Goal: Task Accomplishment & Management: Manage account settings

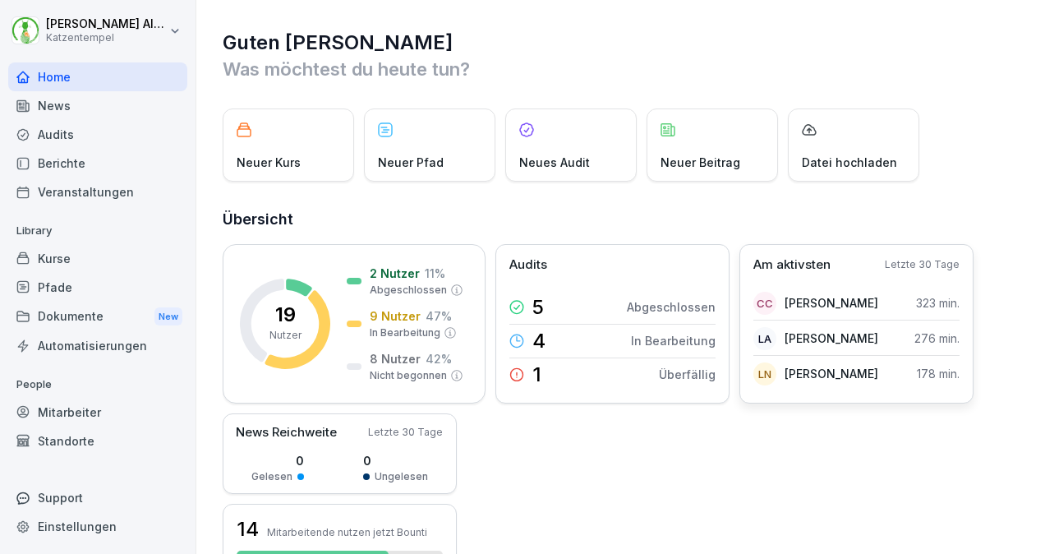
click at [848, 262] on div "Am aktivsten Letzte 30 Tage" at bounding box center [857, 265] width 206 height 19
click at [810, 263] on p "Am aktivsten" at bounding box center [792, 265] width 77 height 19
click at [84, 256] on div "Kurse" at bounding box center [97, 258] width 179 height 29
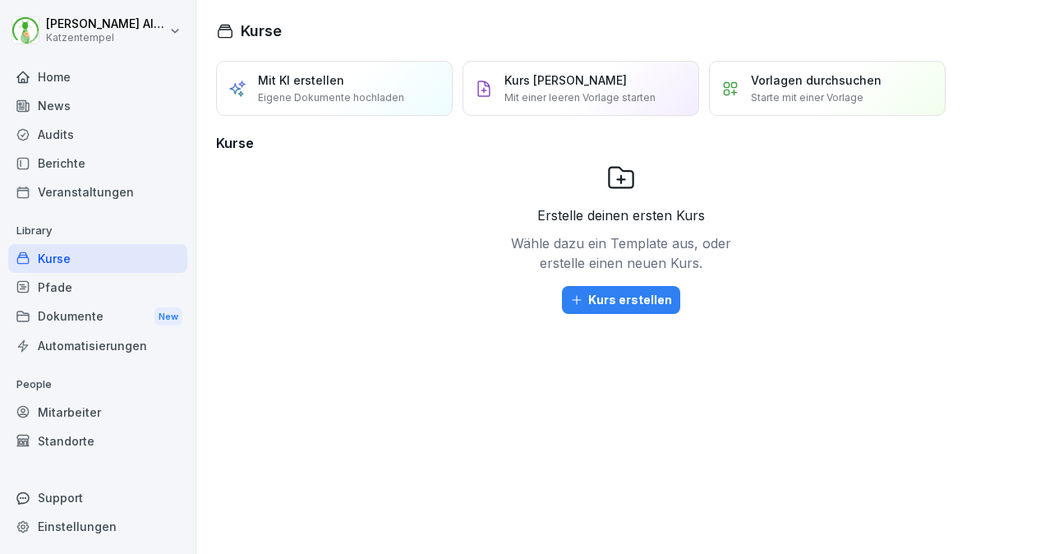
click at [94, 406] on div "Mitarbeiter" at bounding box center [97, 412] width 179 height 29
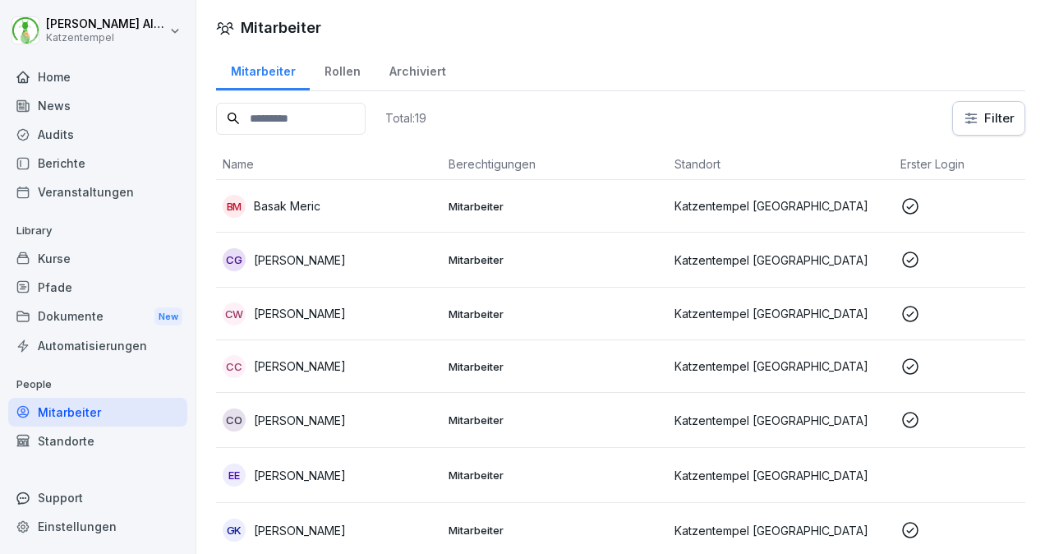
click at [514, 363] on p "Mitarbeiter" at bounding box center [555, 366] width 213 height 15
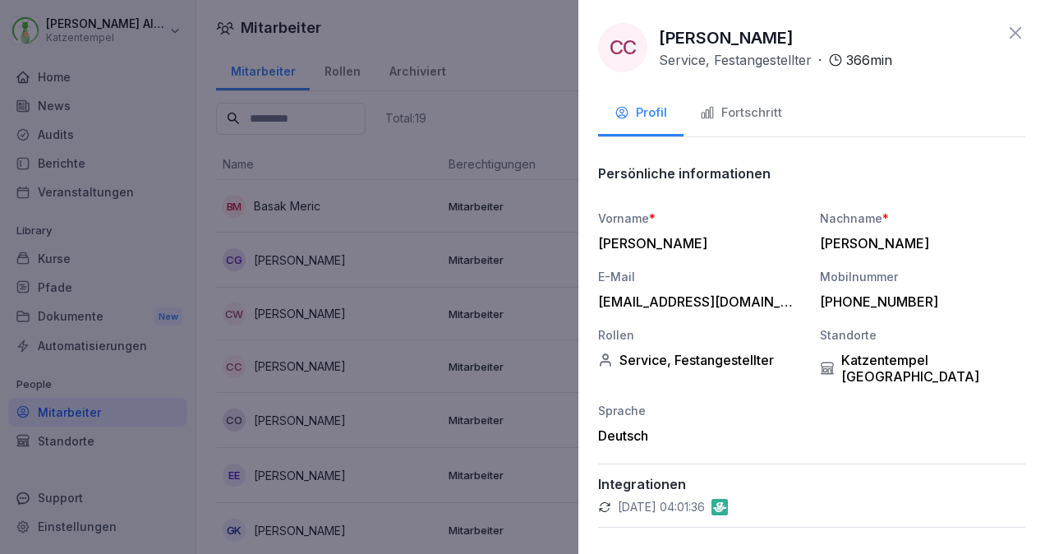
scroll to position [20, 0]
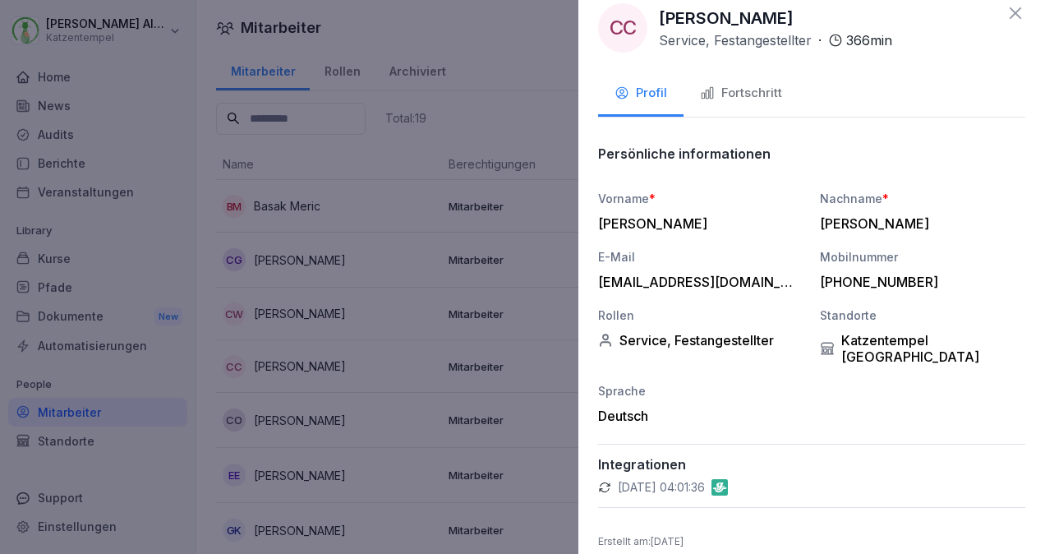
click at [735, 107] on button "Fortschritt" at bounding box center [741, 94] width 115 height 44
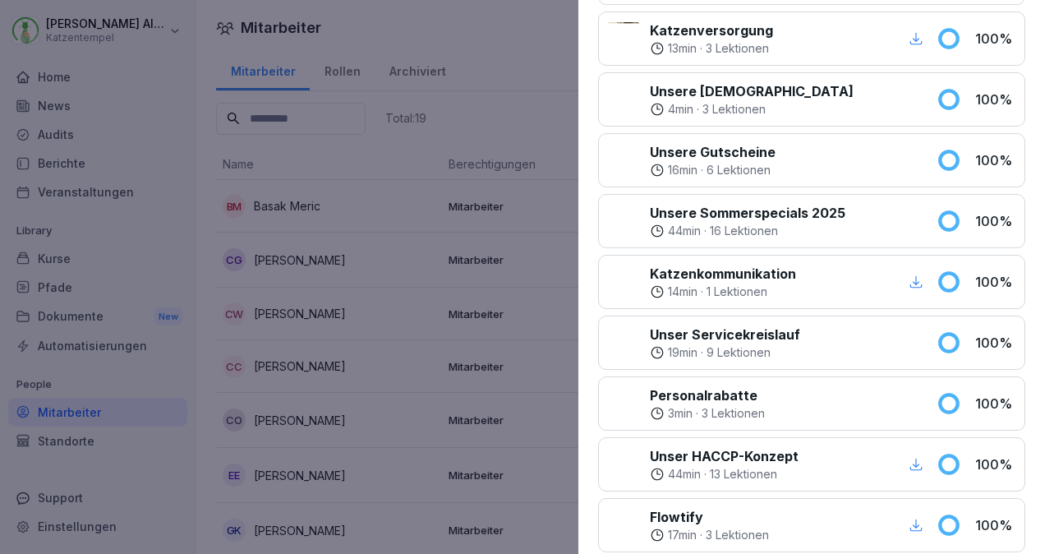
scroll to position [1114, 0]
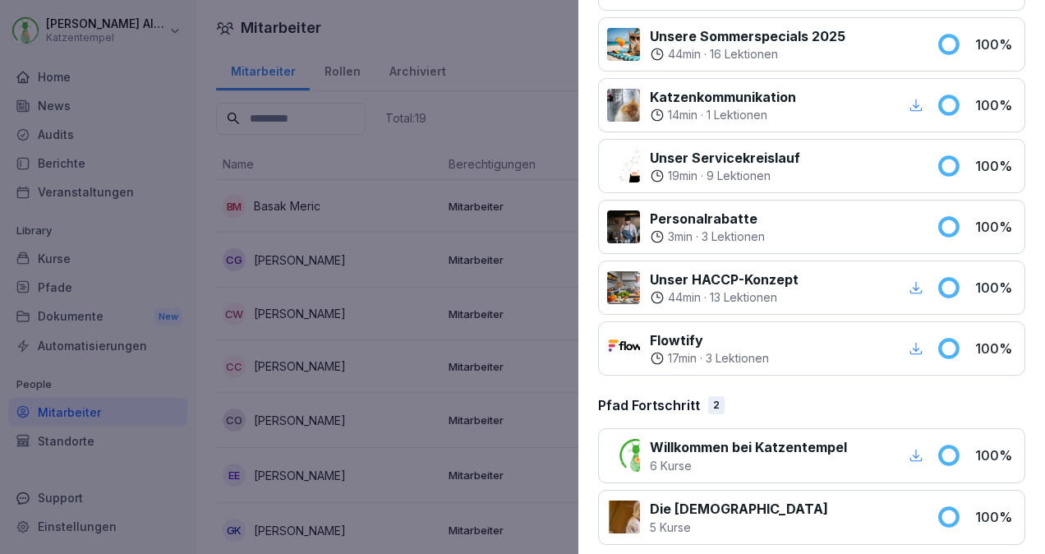
click at [498, 24] on div at bounding box center [522, 277] width 1045 height 554
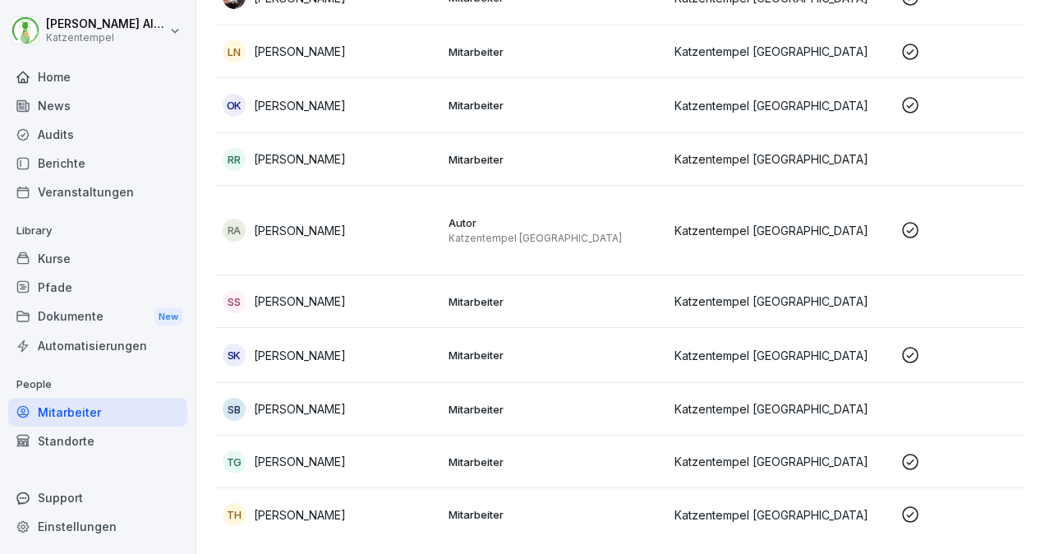
scroll to position [0, 0]
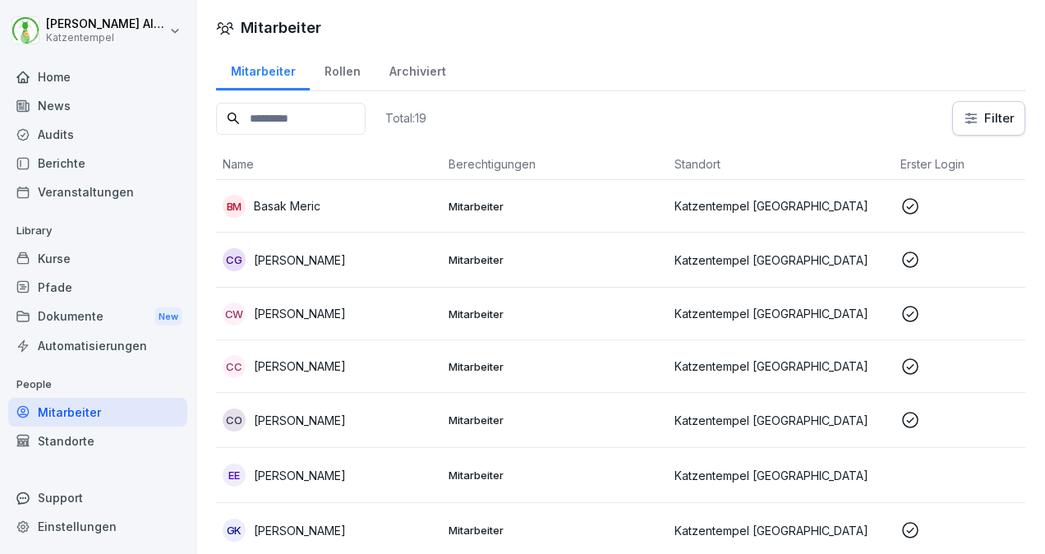
click at [344, 120] on input at bounding box center [291, 119] width 150 height 32
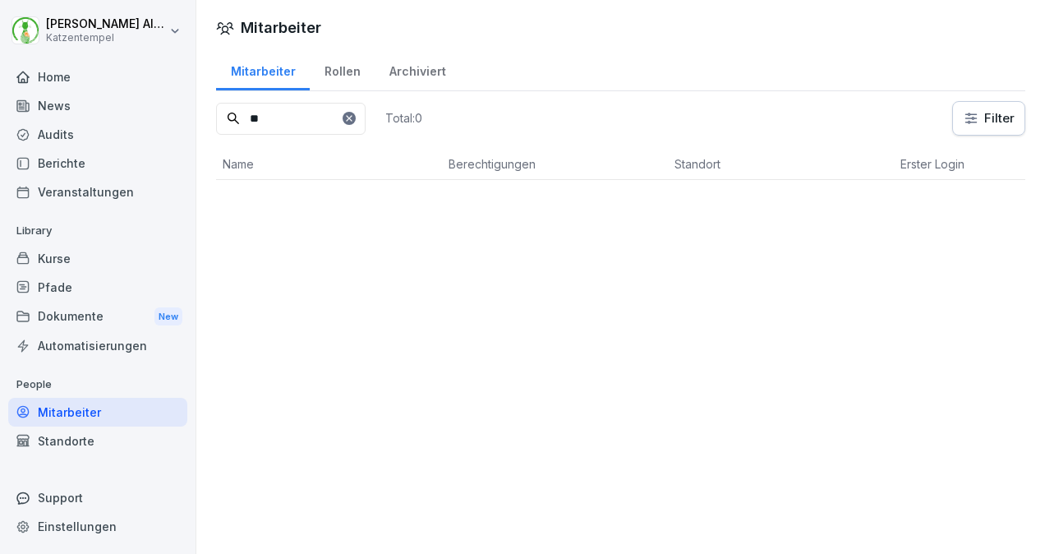
type input "*"
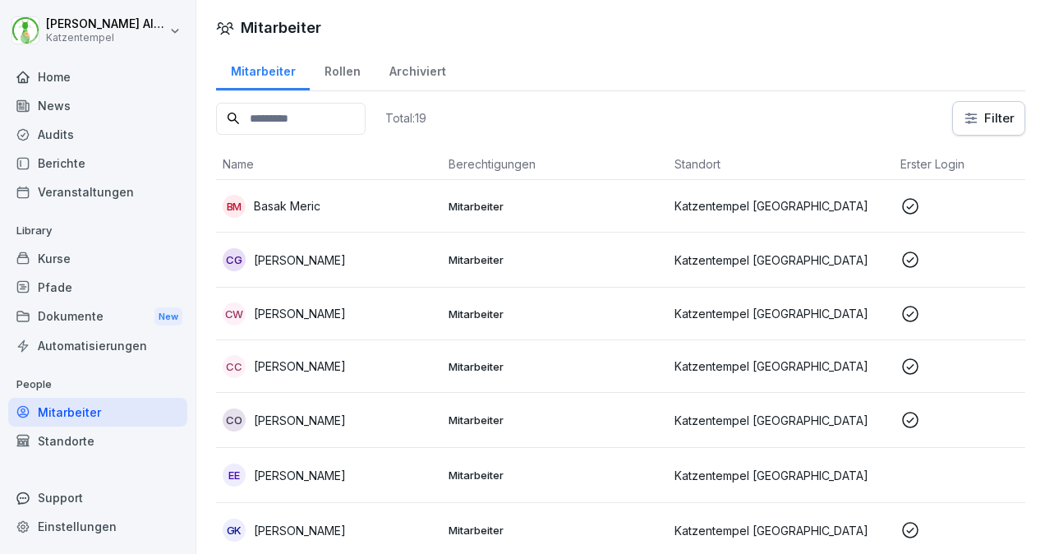
click at [365, 248] on div "CG Calvin Gernand" at bounding box center [329, 259] width 213 height 23
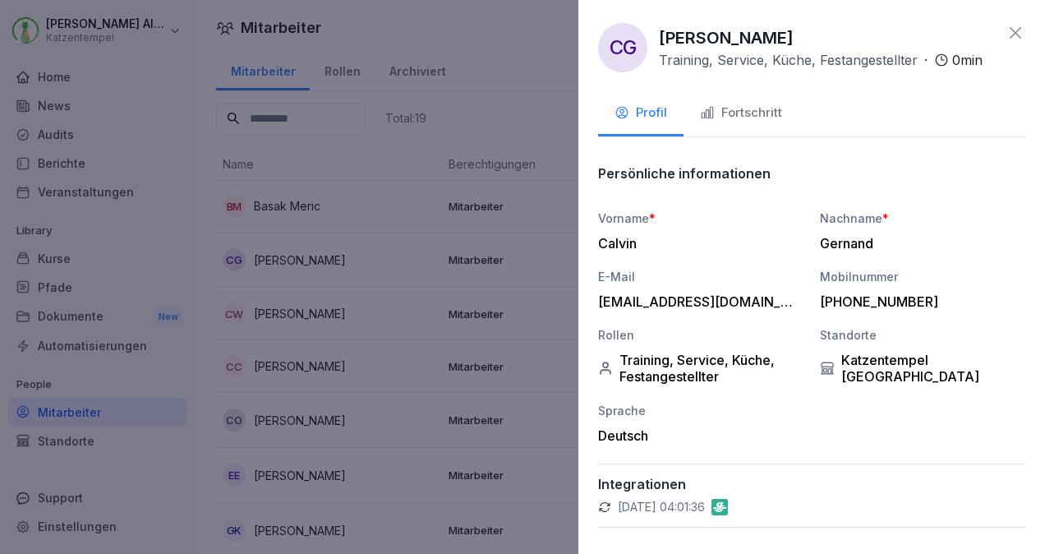
click at [767, 122] on div "Fortschritt" at bounding box center [741, 113] width 82 height 19
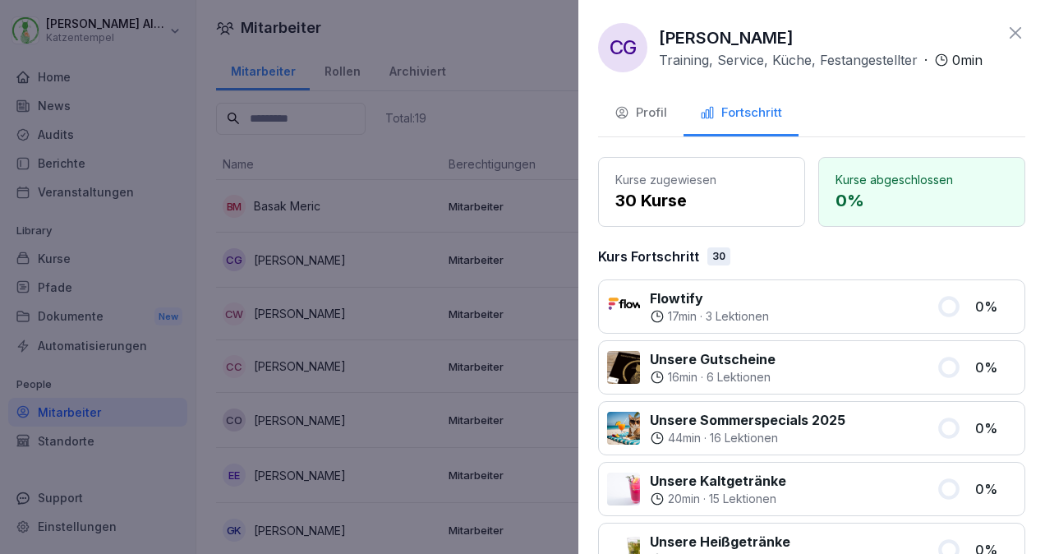
click at [1006, 39] on icon at bounding box center [1016, 33] width 20 height 20
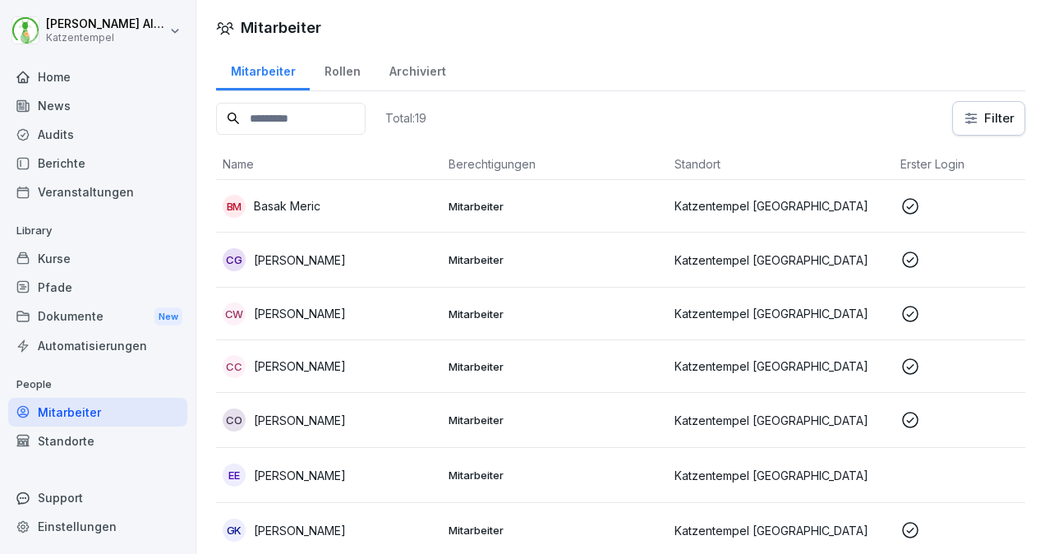
click at [907, 300] on td at bounding box center [1007, 314] width 226 height 53
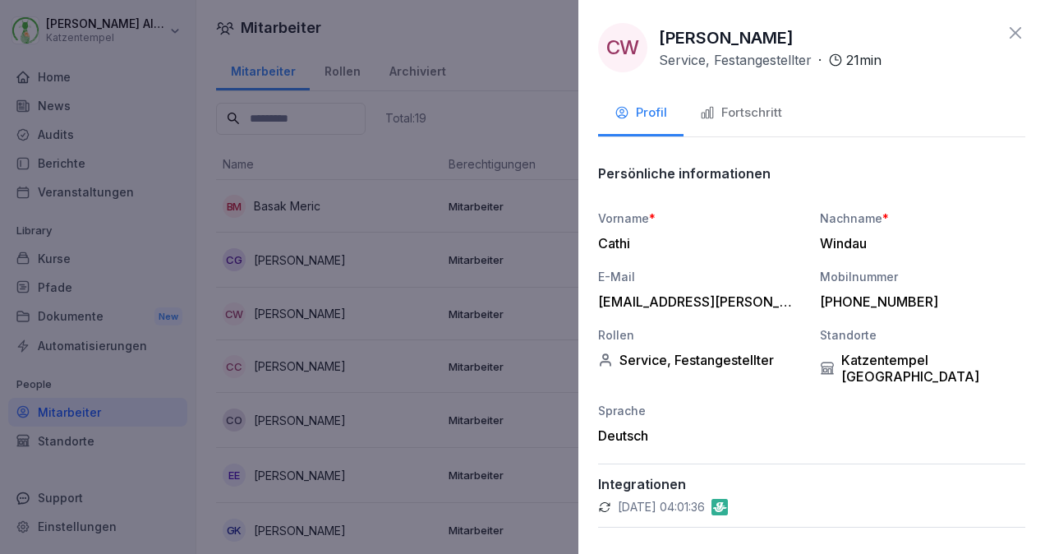
scroll to position [20, 0]
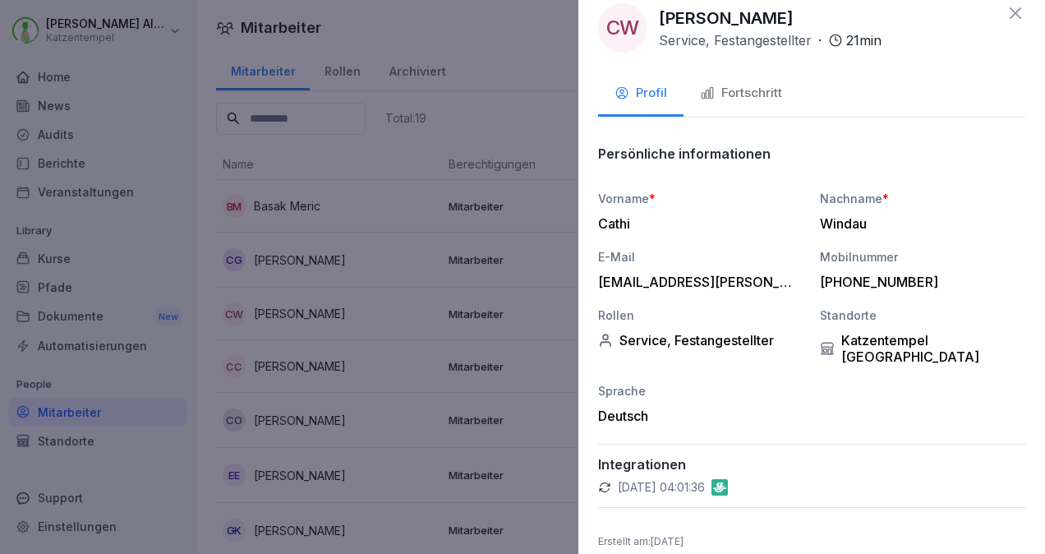
click at [774, 90] on div "Fortschritt" at bounding box center [741, 93] width 82 height 19
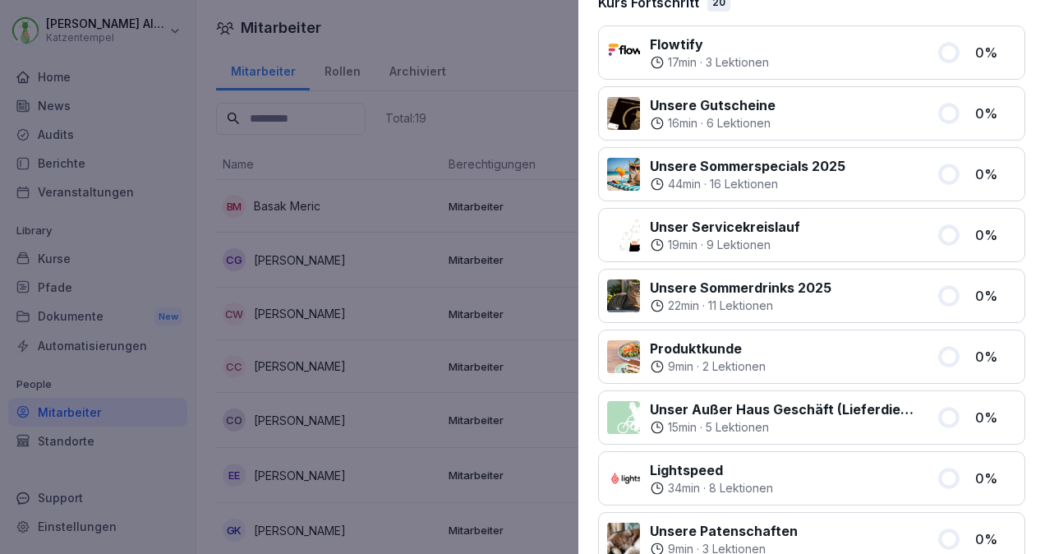
scroll to position [0, 0]
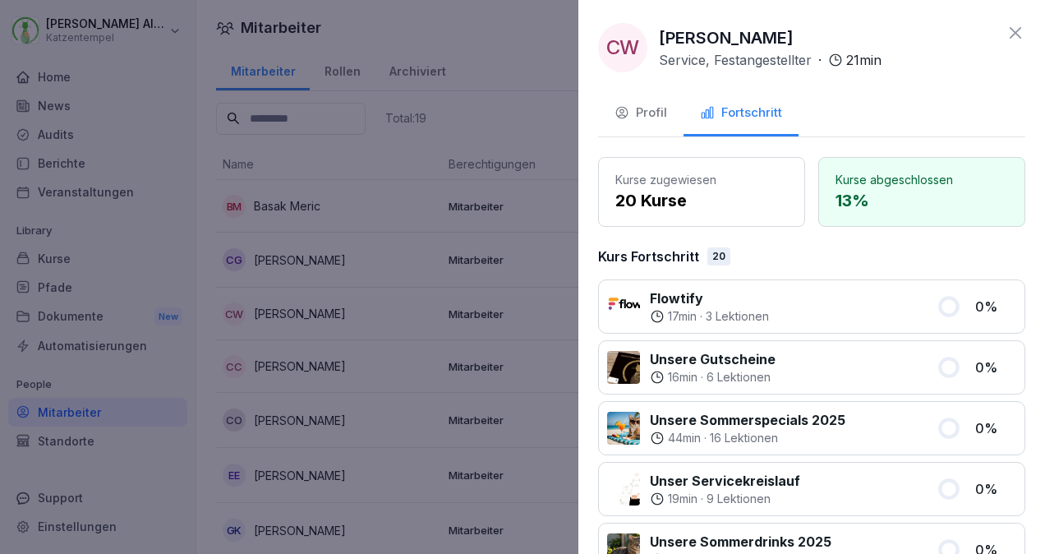
click at [1006, 32] on icon at bounding box center [1016, 33] width 20 height 20
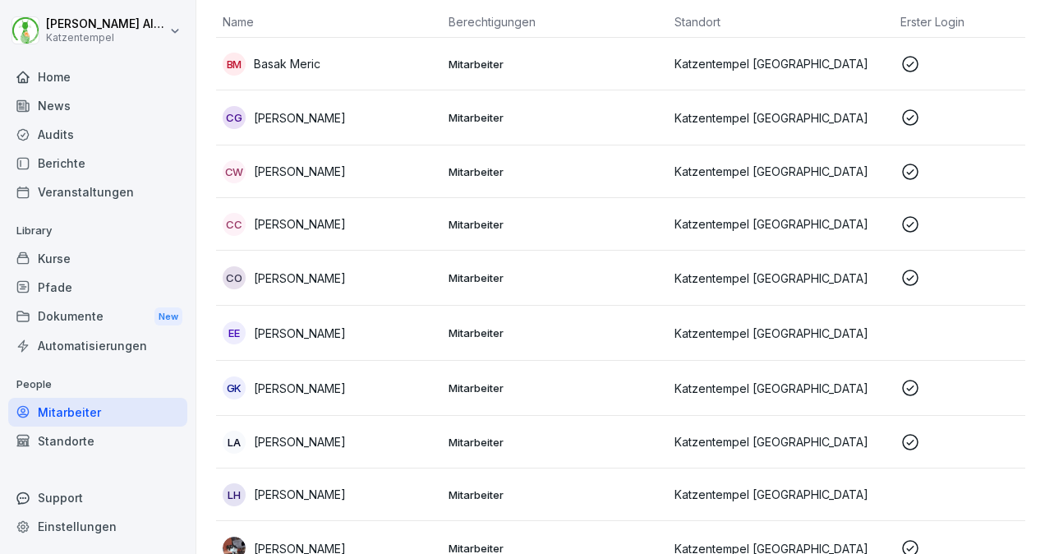
scroll to position [143, 0]
click at [885, 281] on p "Katzentempel Bochum" at bounding box center [781, 277] width 213 height 17
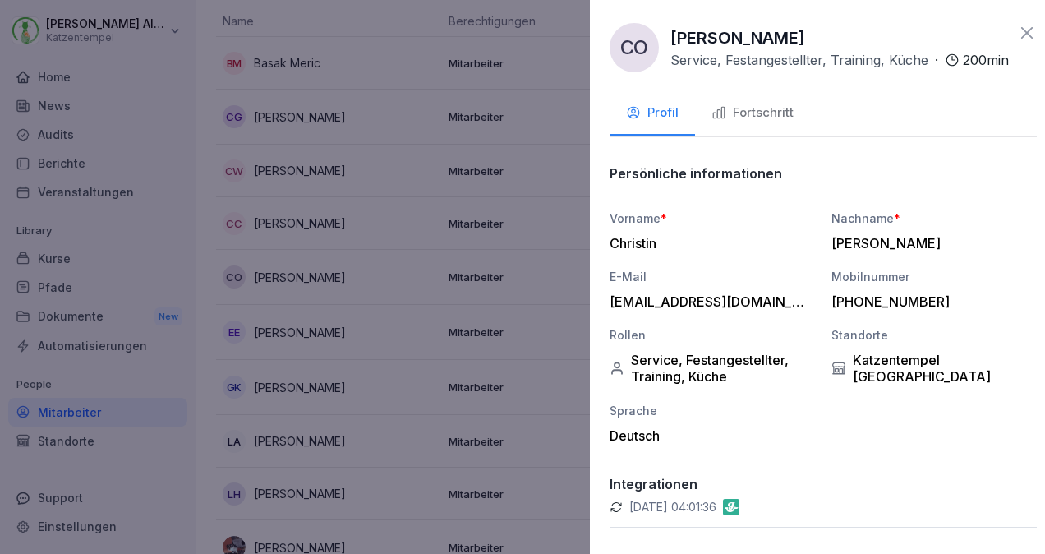
click at [472, 394] on div at bounding box center [522, 277] width 1045 height 554
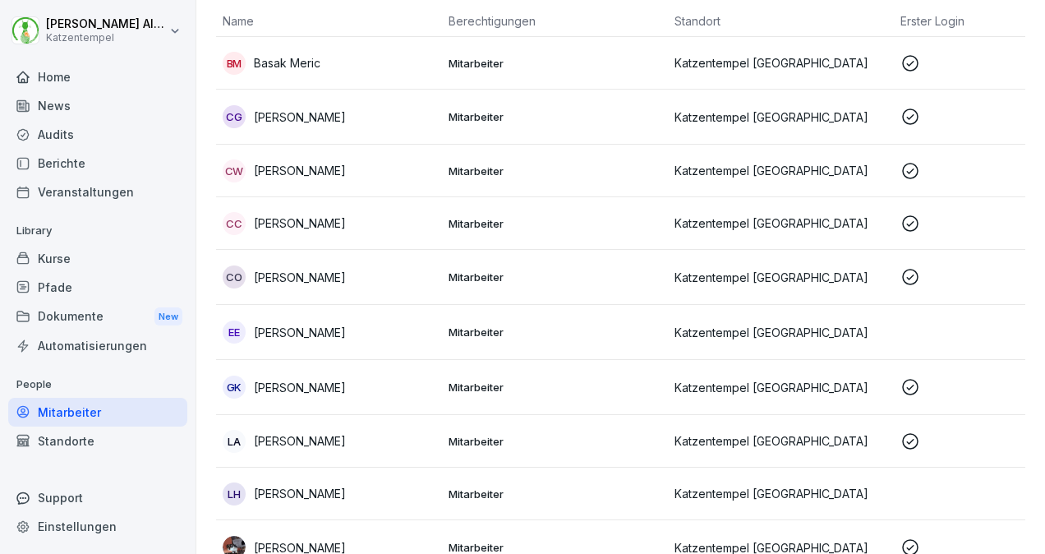
click at [924, 390] on p at bounding box center [1007, 387] width 213 height 20
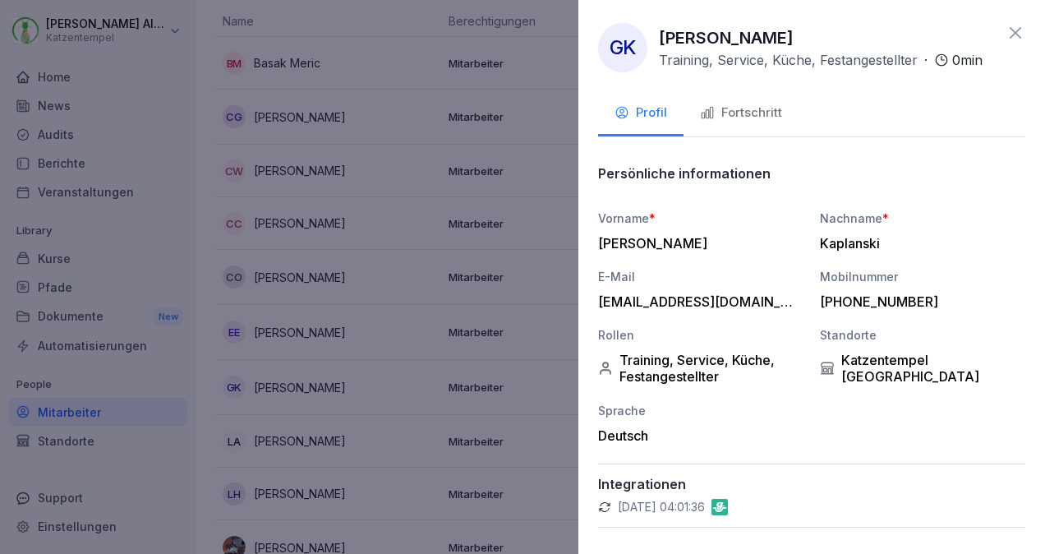
click at [404, 420] on div at bounding box center [522, 277] width 1045 height 554
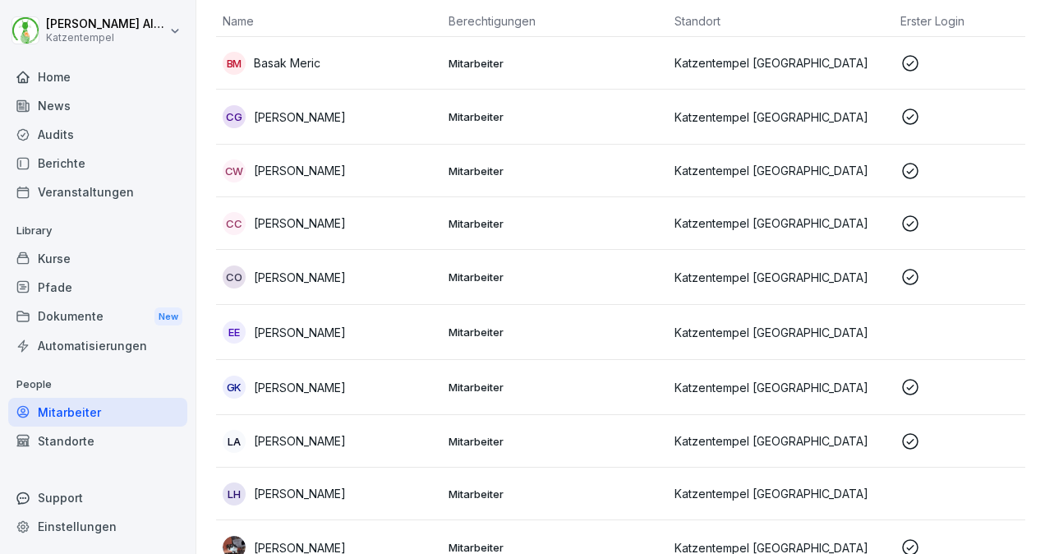
click at [930, 437] on p at bounding box center [1007, 441] width 213 height 20
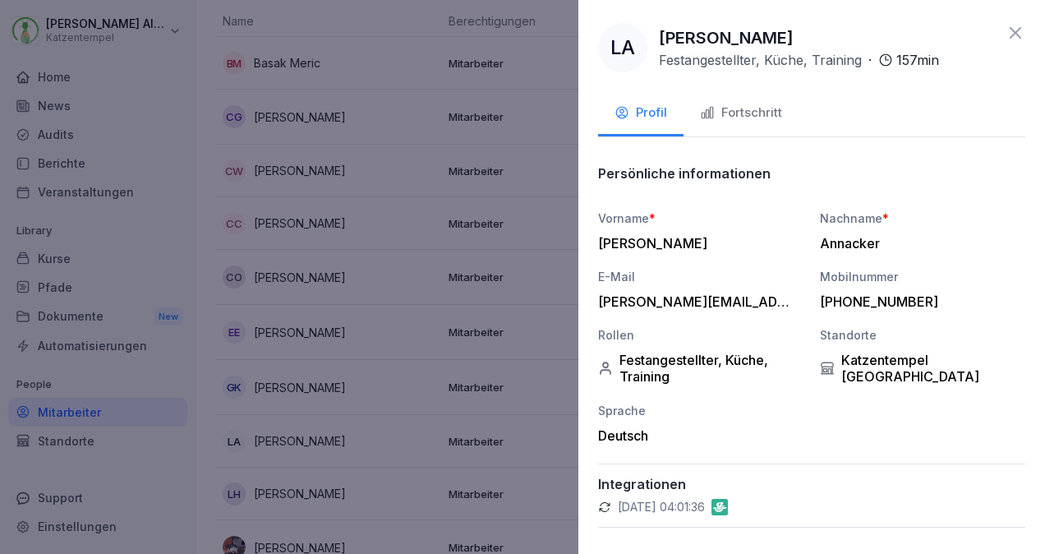
scroll to position [36, 0]
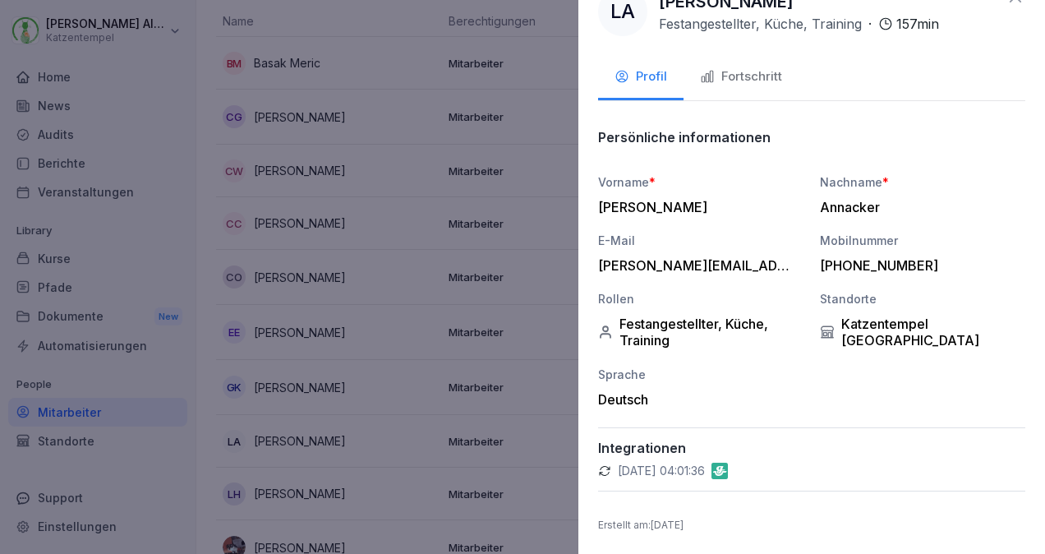
click at [745, 64] on button "Fortschritt" at bounding box center [741, 78] width 115 height 44
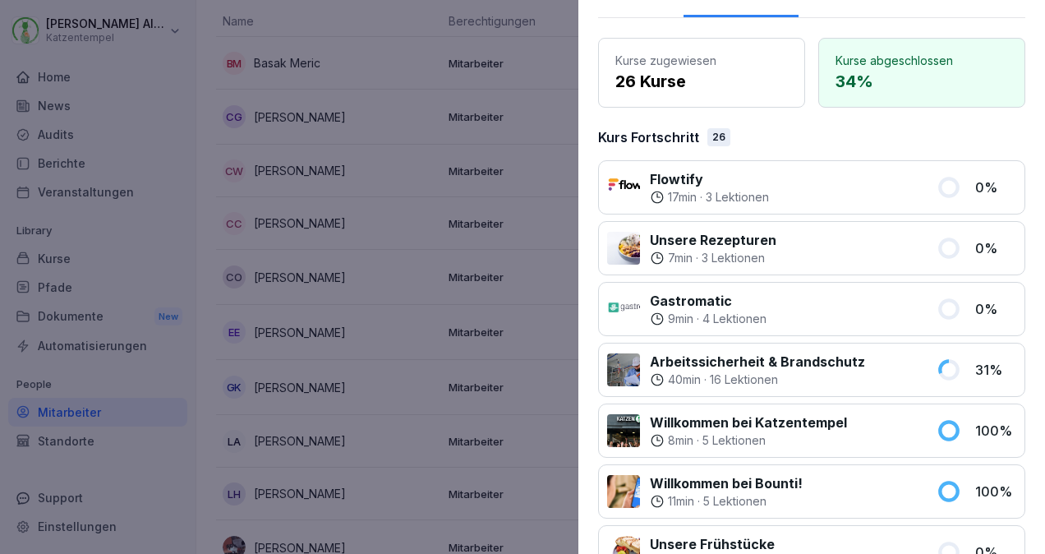
scroll to position [114, 0]
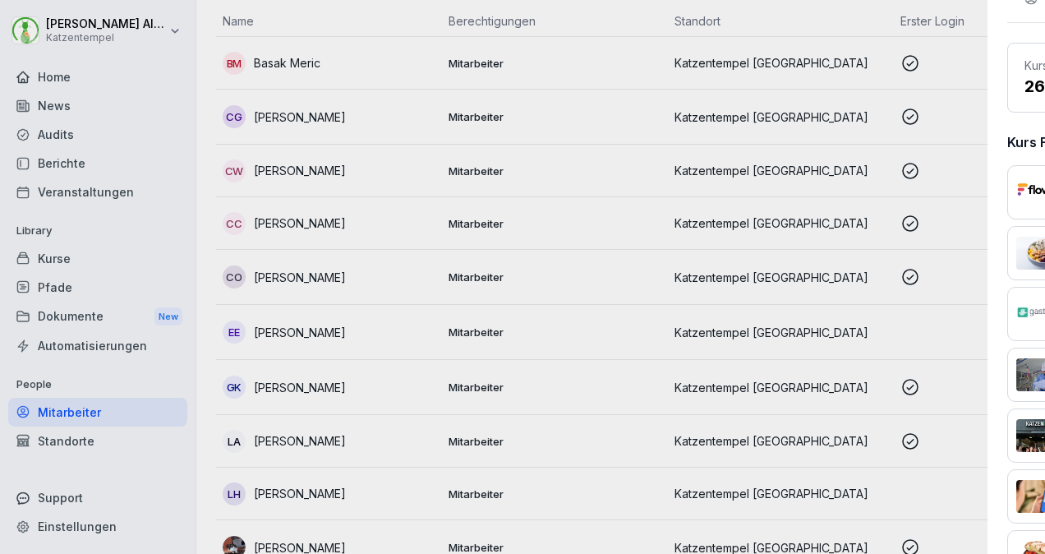
click at [540, 28] on div at bounding box center [522, 277] width 1045 height 554
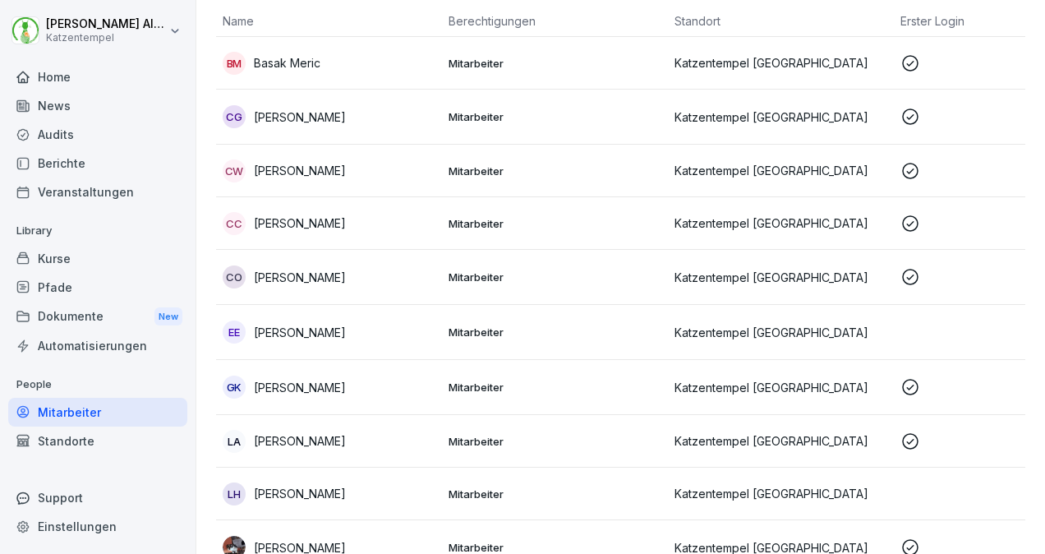
click at [875, 274] on p "Katzentempel Bochum" at bounding box center [781, 277] width 213 height 17
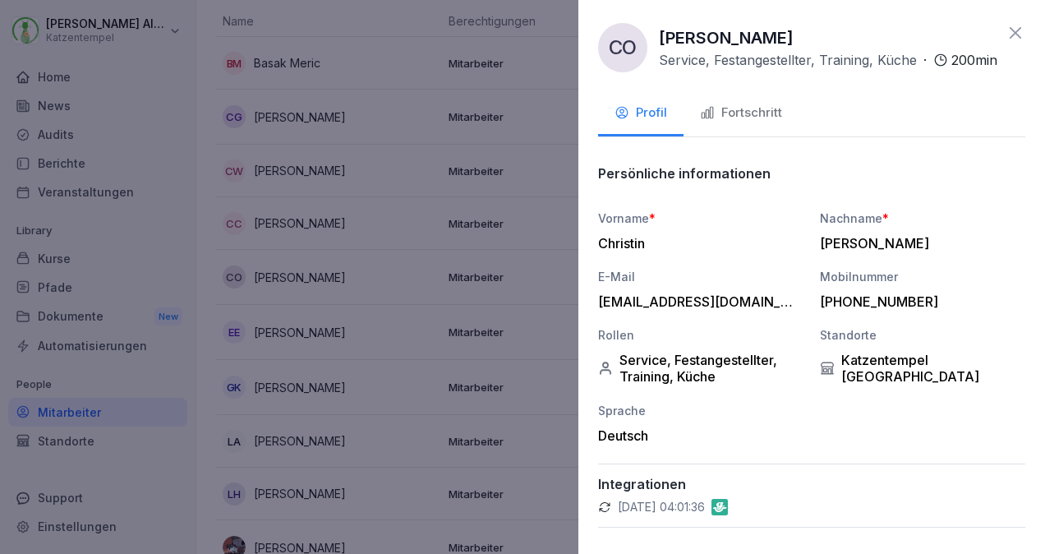
click at [740, 122] on div "Fortschritt" at bounding box center [741, 113] width 82 height 19
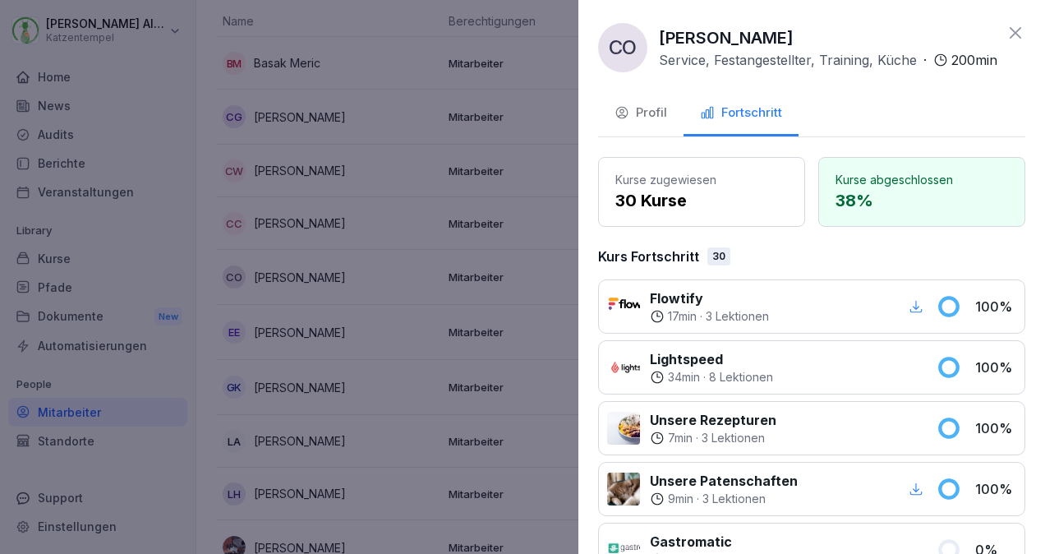
click at [1007, 32] on icon at bounding box center [1016, 33] width 20 height 20
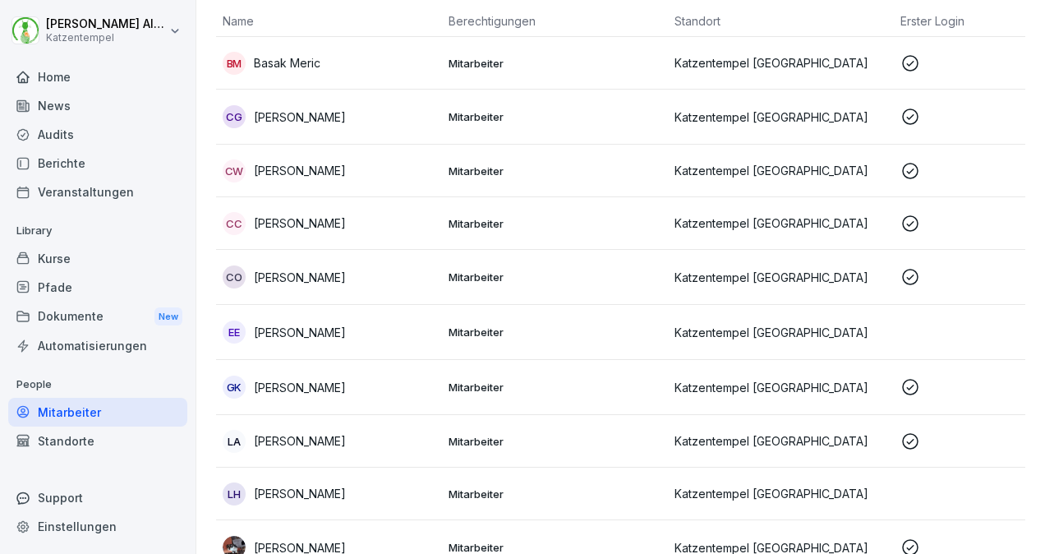
scroll to position [196, 0]
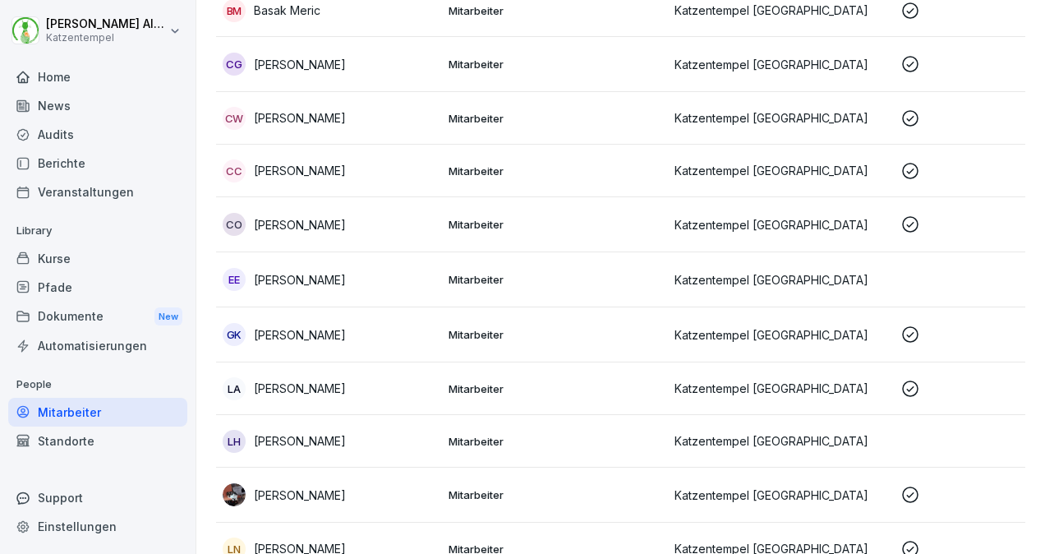
click at [695, 491] on p "Katzentempel Bochum" at bounding box center [781, 495] width 213 height 17
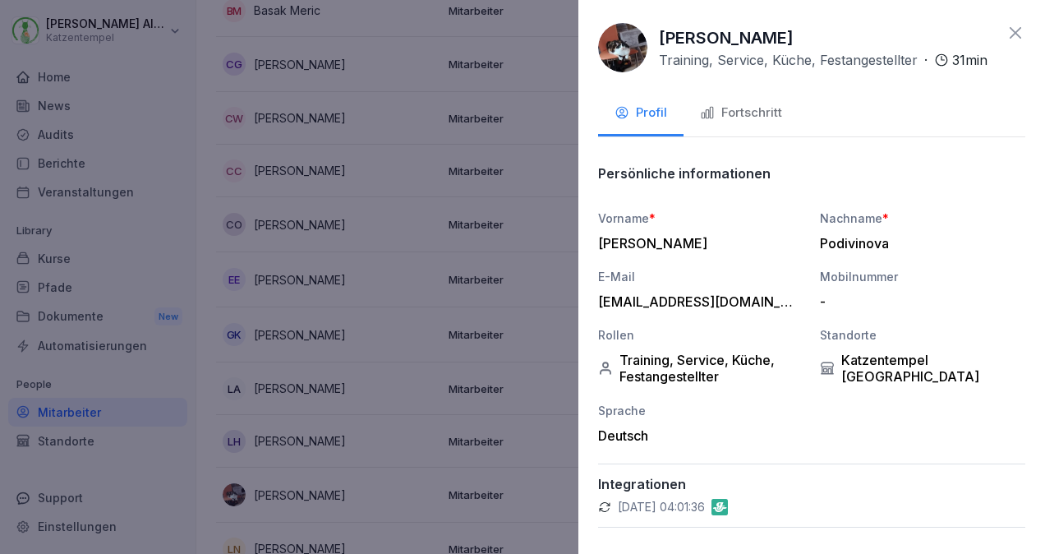
click at [790, 135] on button "Fortschritt" at bounding box center [741, 114] width 115 height 44
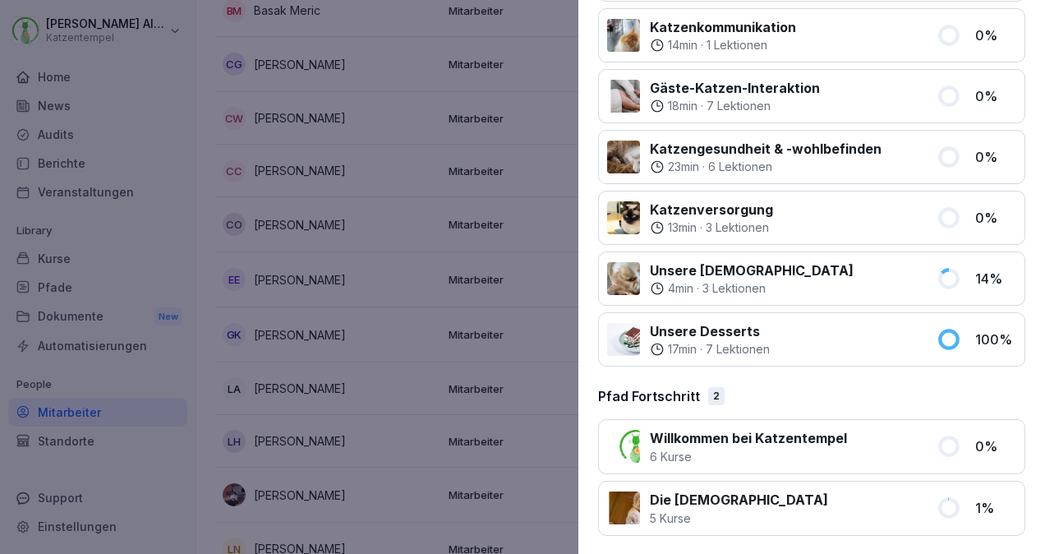
scroll to position [1729, 0]
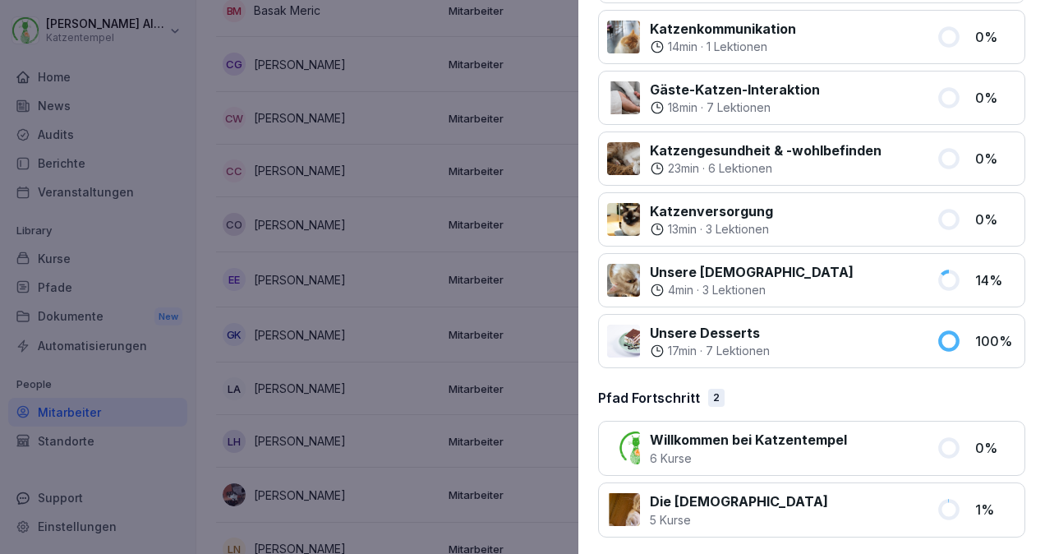
click at [194, 174] on div at bounding box center [522, 277] width 1045 height 554
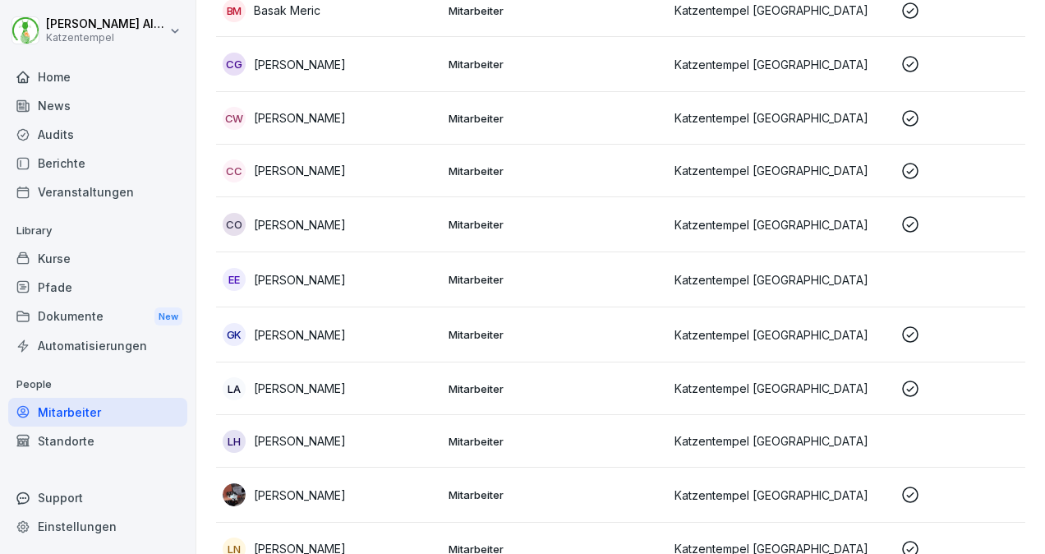
scroll to position [0, 0]
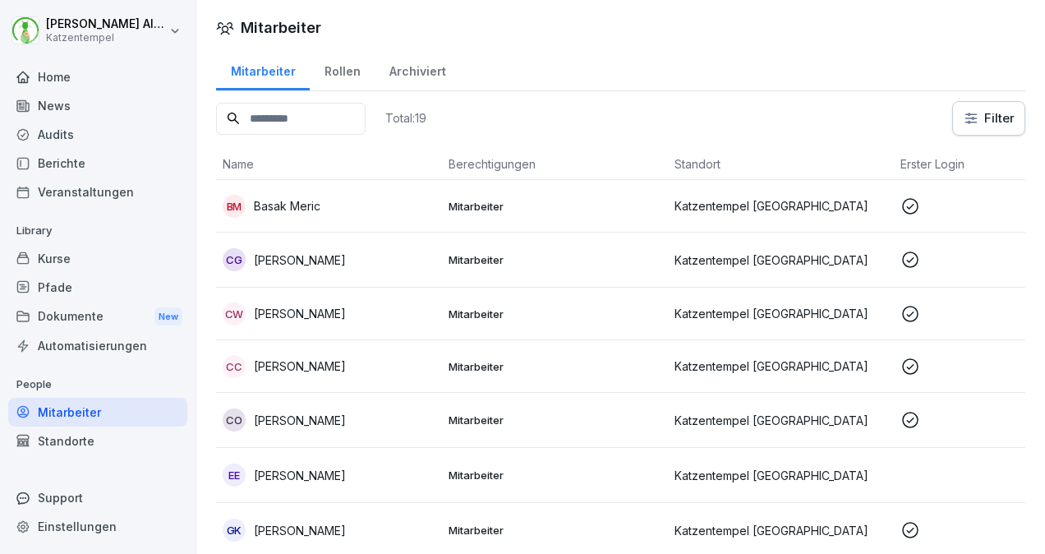
click at [344, 71] on div "Rollen" at bounding box center [342, 69] width 65 height 42
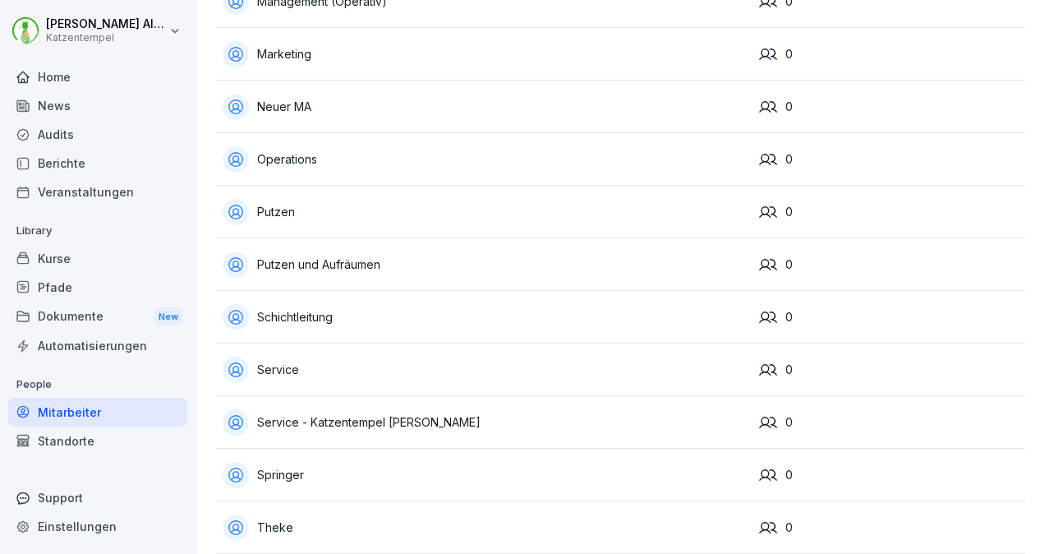
scroll to position [1391, 0]
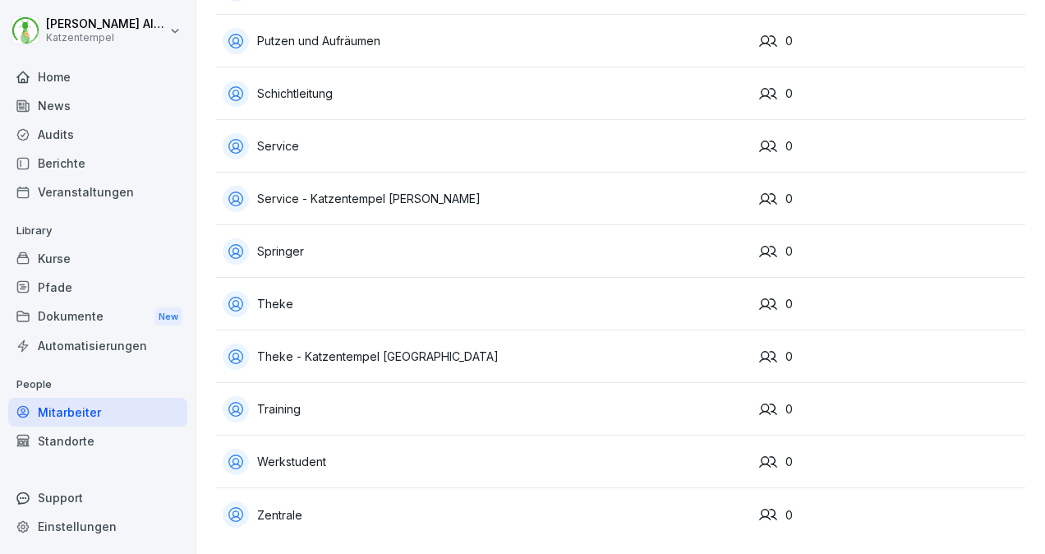
click at [377, 449] on div "Werkstudent" at bounding box center [484, 462] width 523 height 26
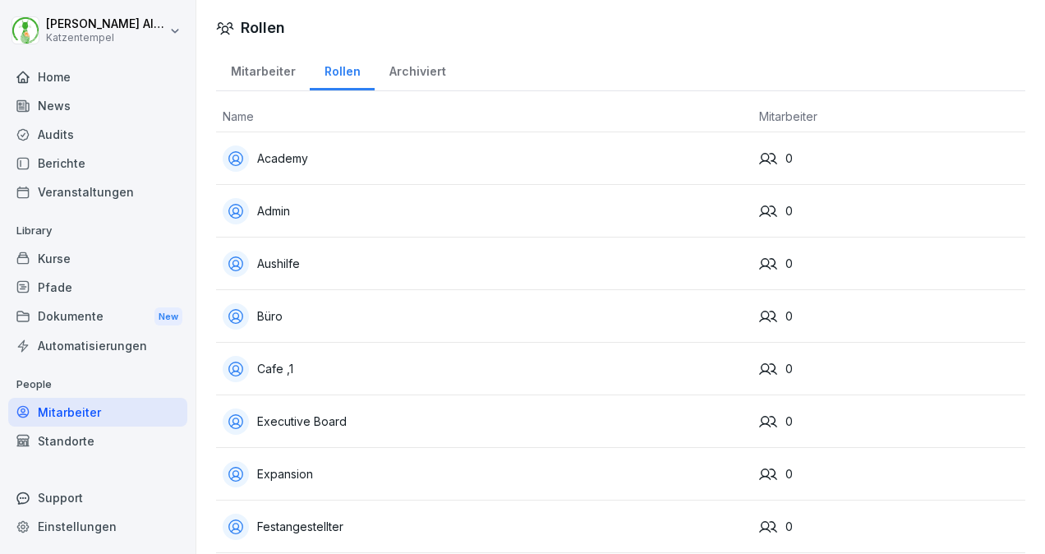
click at [68, 62] on div "Home" at bounding box center [97, 76] width 179 height 29
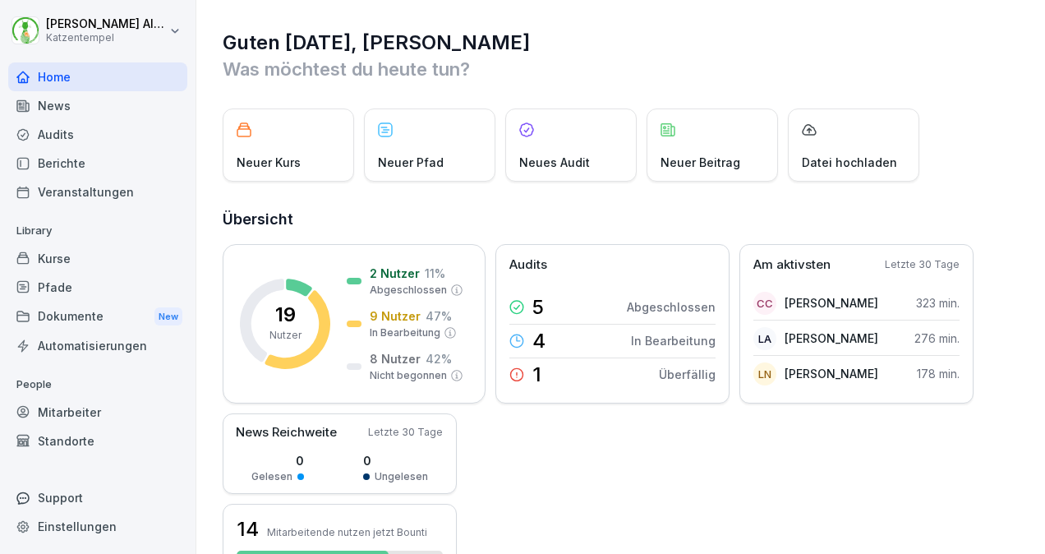
click at [134, 134] on div "Audits" at bounding box center [97, 134] width 179 height 29
